Goal: Information Seeking & Learning: Check status

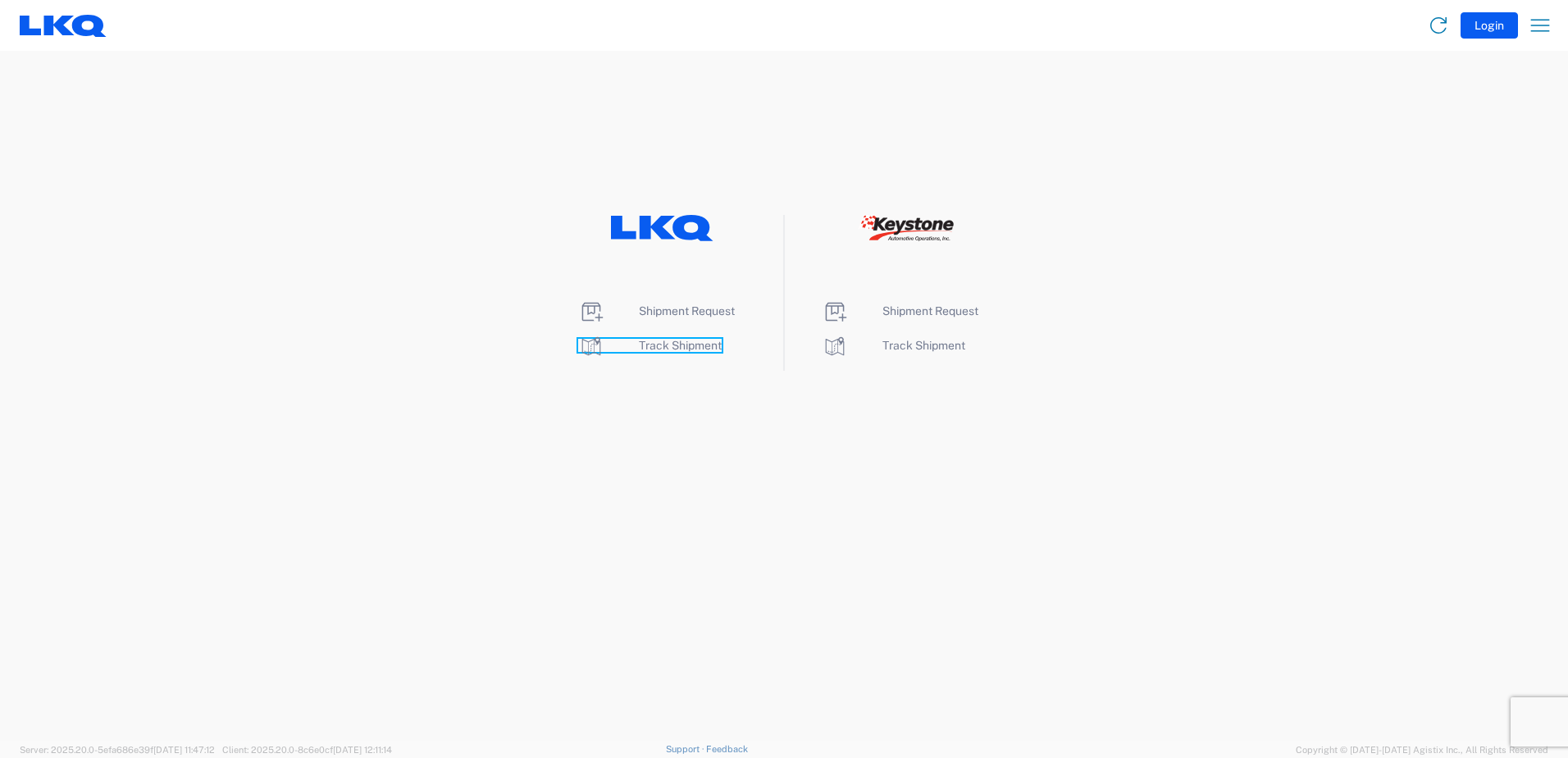
click at [591, 346] on icon at bounding box center [591, 345] width 26 height 26
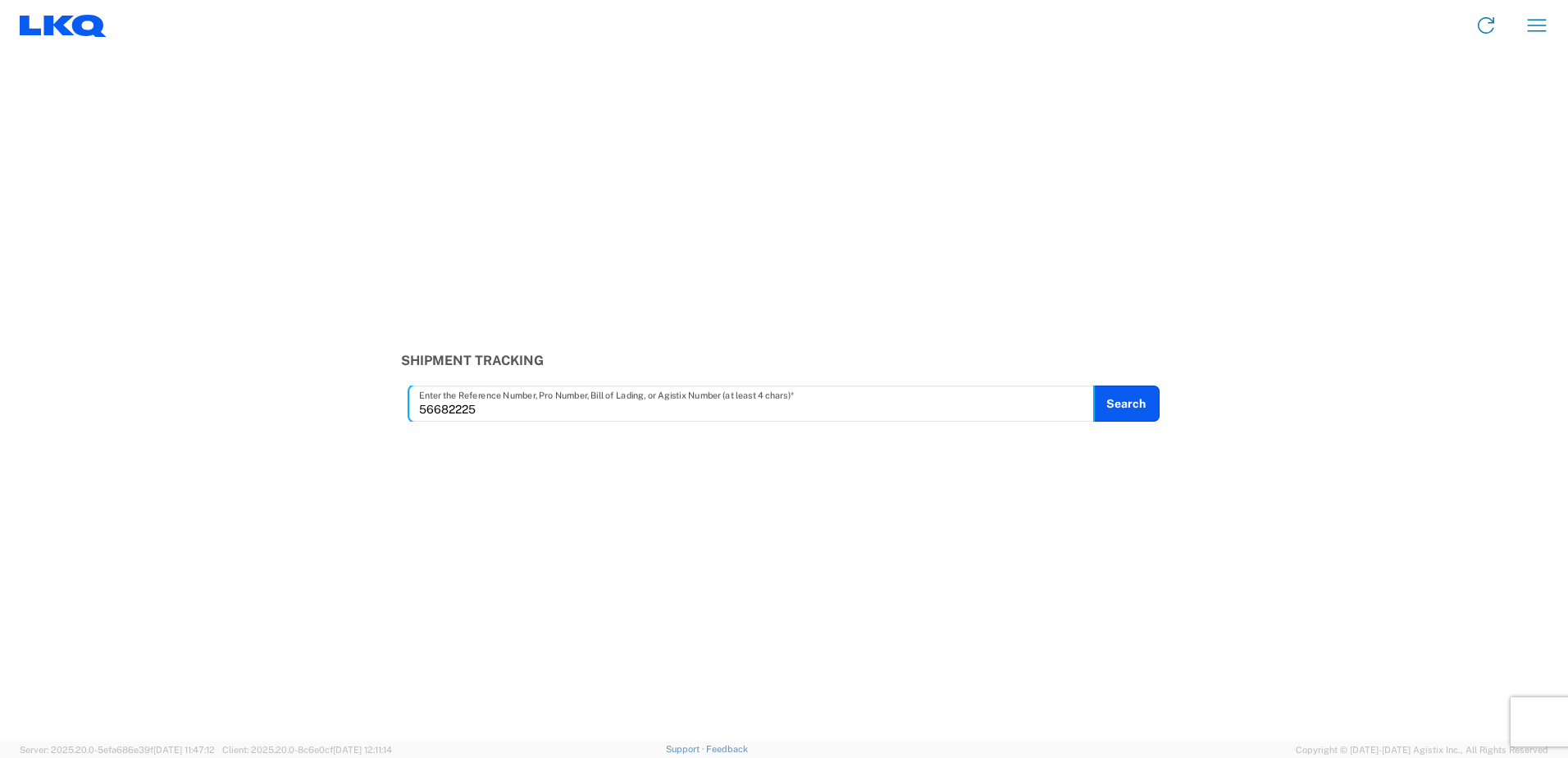
type input "56682225"
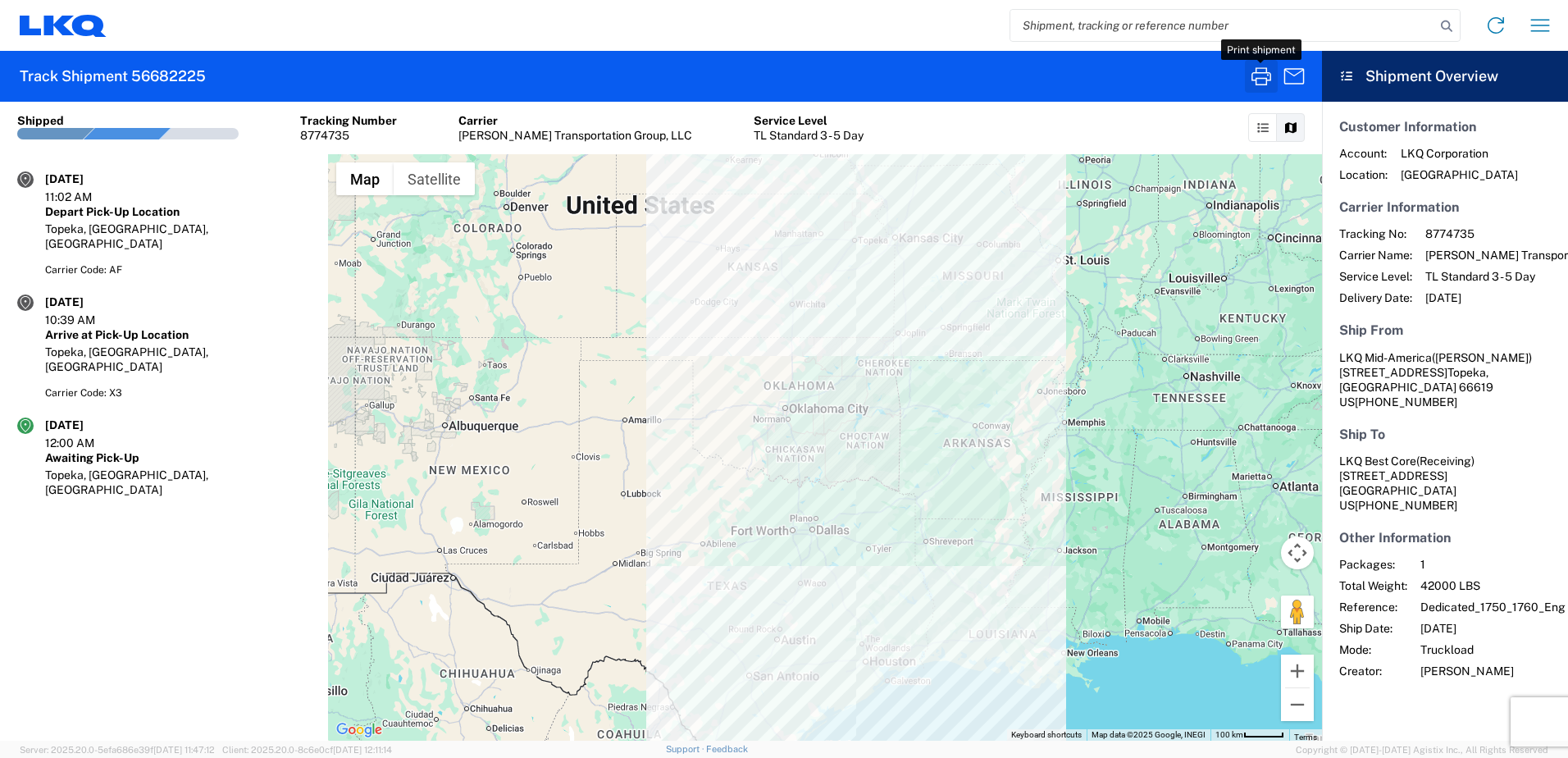
click at [1261, 78] on icon "button" at bounding box center [1261, 76] width 20 height 18
